Goal: Find specific page/section: Find specific page/section

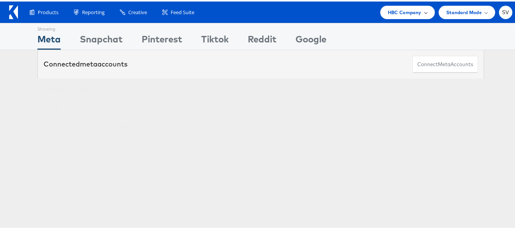
click at [404, 16] on div "HBC Company" at bounding box center [407, 10] width 55 height 13
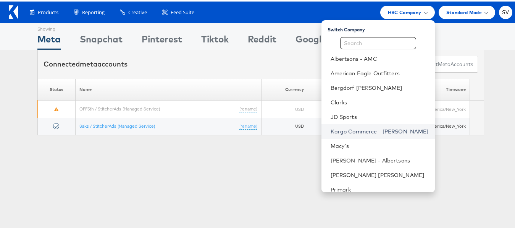
click at [362, 126] on link "Kargo Commerce - [PERSON_NAME]" at bounding box center [379, 130] width 98 height 8
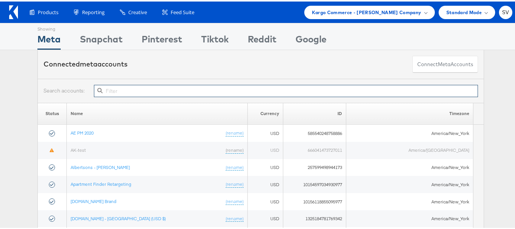
click at [263, 86] on input "text" at bounding box center [286, 89] width 384 height 12
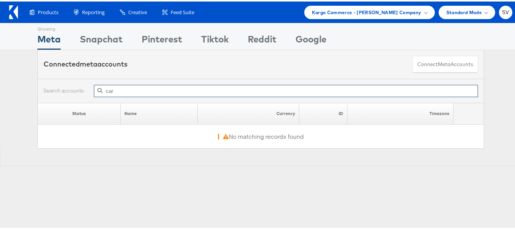
type input "car"
